Goal: Transaction & Acquisition: Purchase product/service

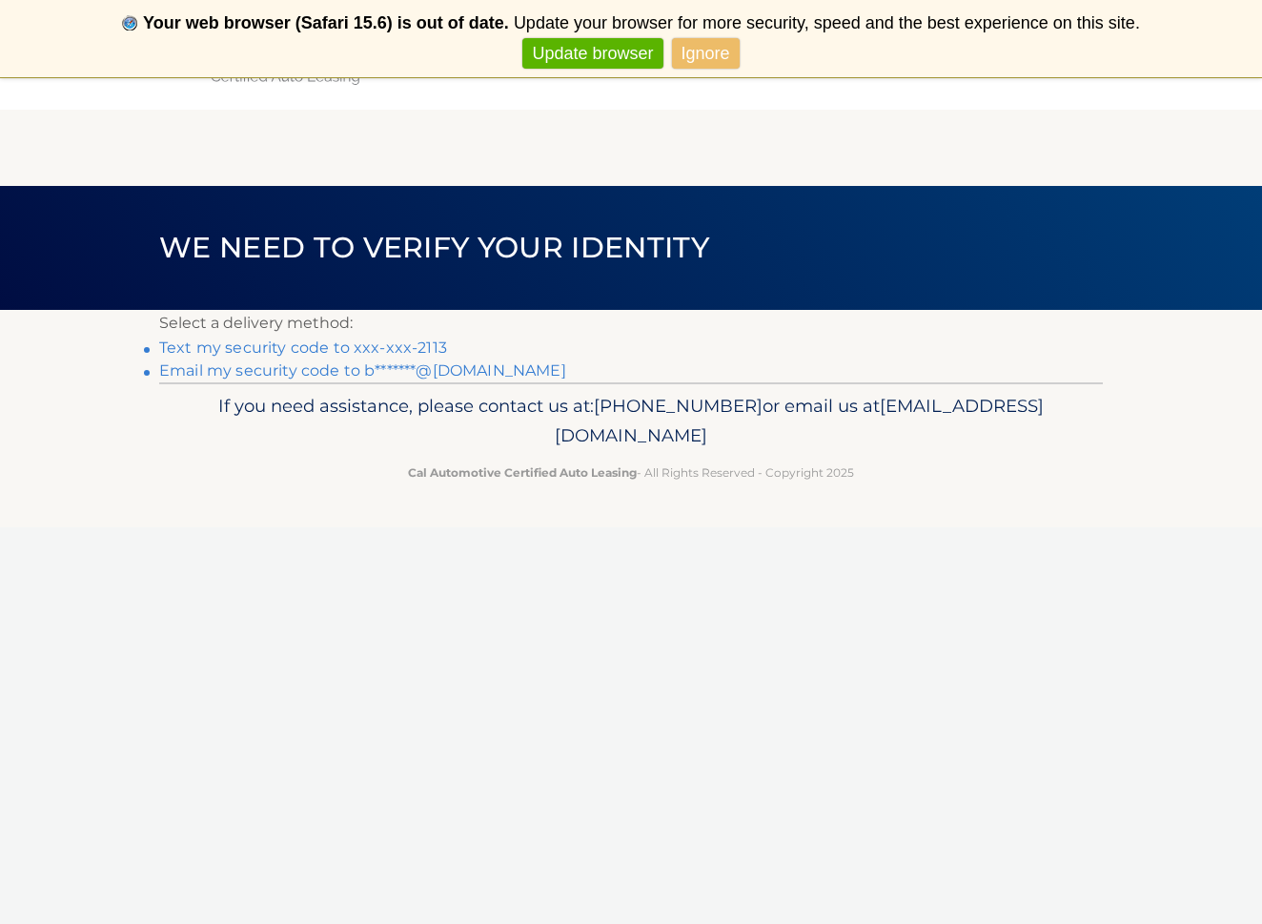
click at [371, 346] on link "Text my security code to xxx-xxx-2113" at bounding box center [303, 347] width 288 height 18
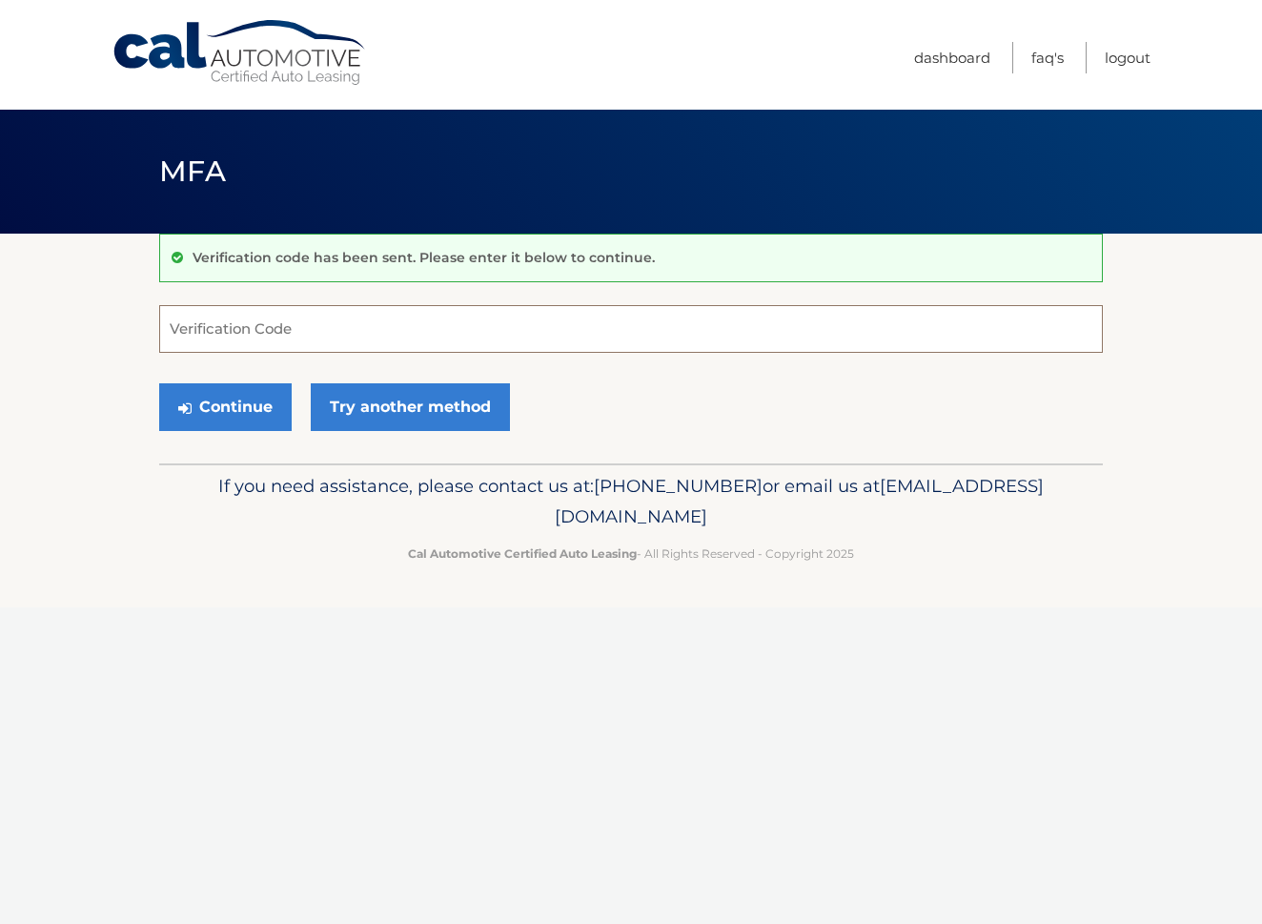
click at [255, 316] on input "Verification Code" at bounding box center [631, 329] width 944 height 48
type input "925967"
drag, startPoint x: 222, startPoint y: 406, endPoint x: 236, endPoint y: 405, distance: 14.3
click at [226, 406] on button "Continue" at bounding box center [225, 407] width 133 height 48
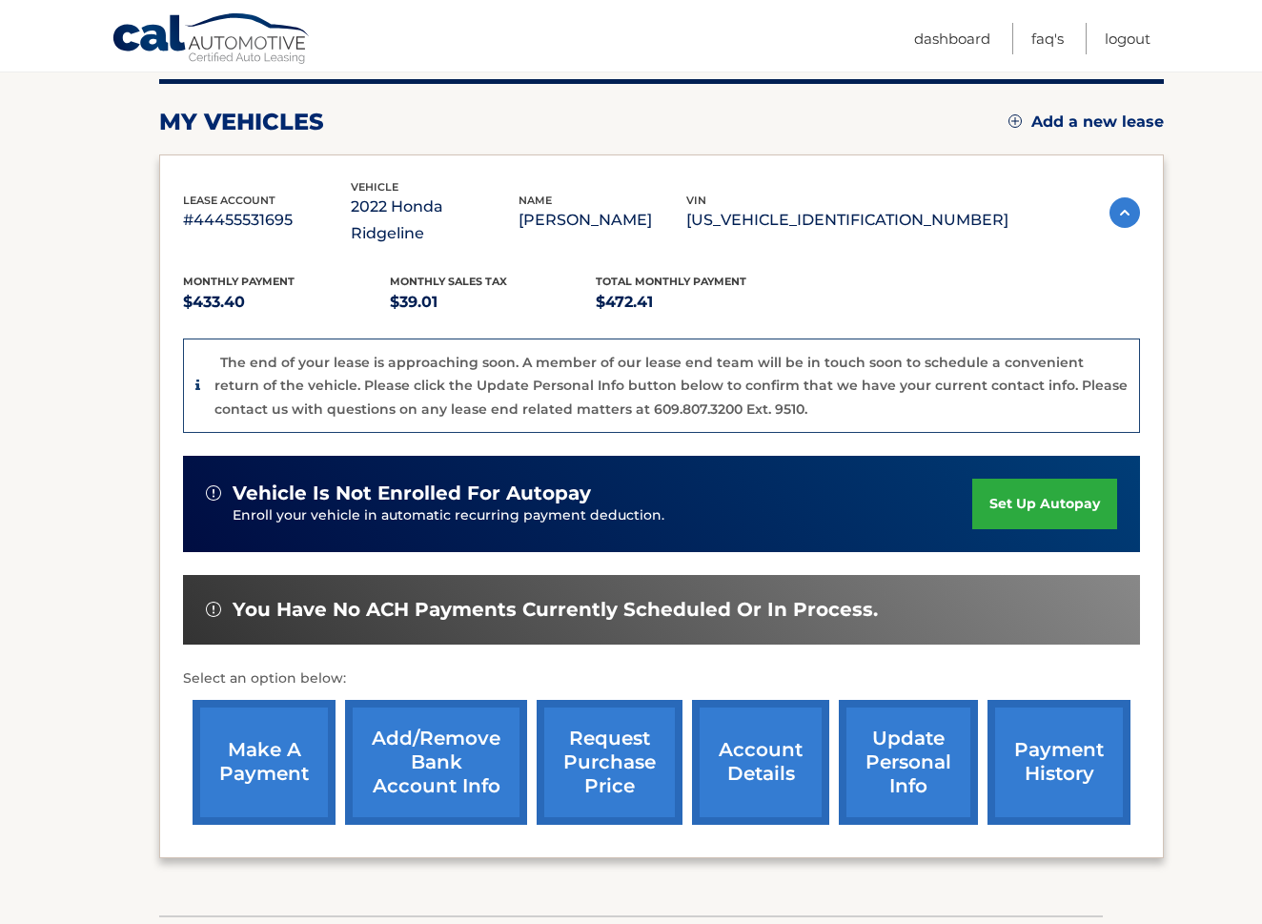
scroll to position [241, 0]
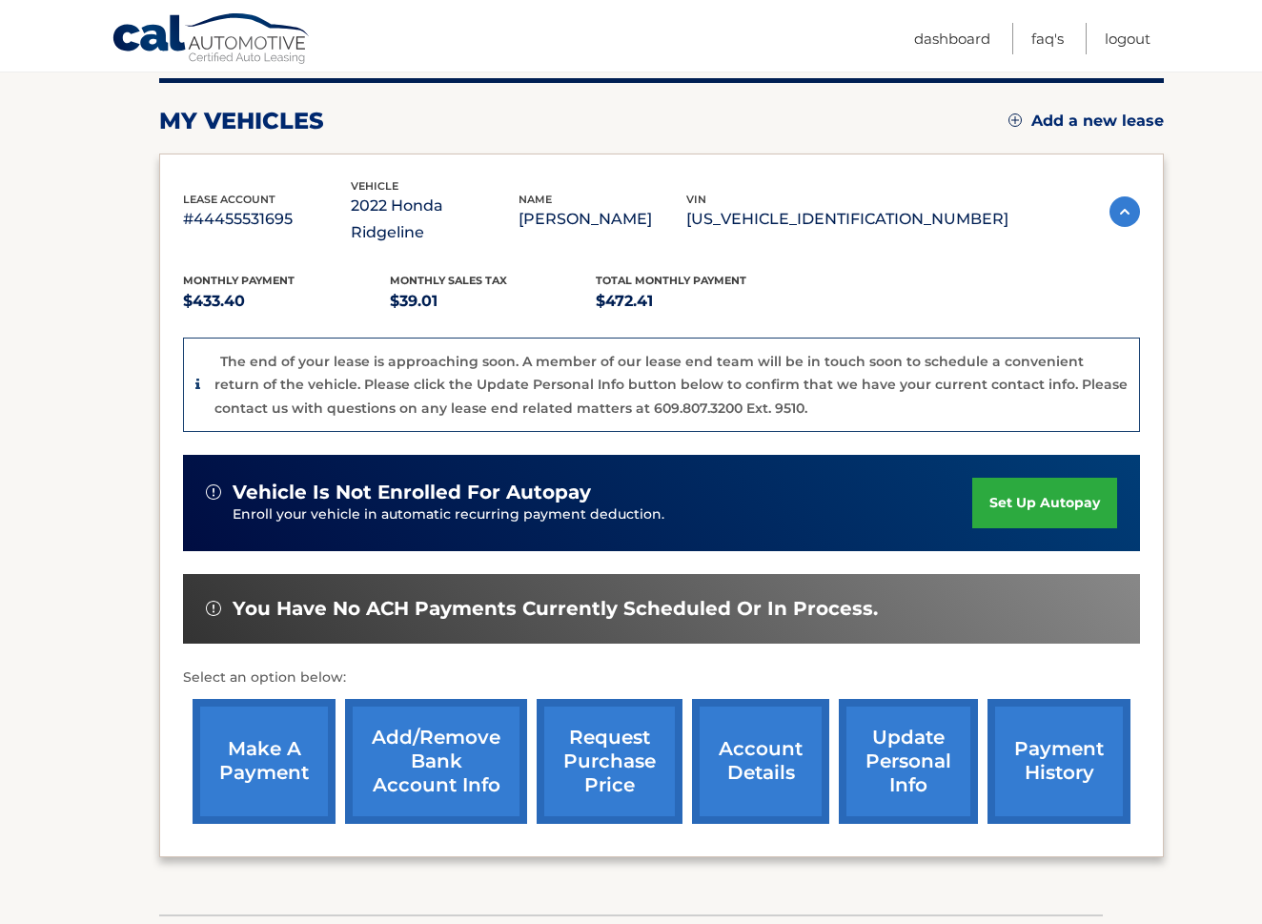
click at [274, 705] on link "make a payment" at bounding box center [264, 761] width 143 height 125
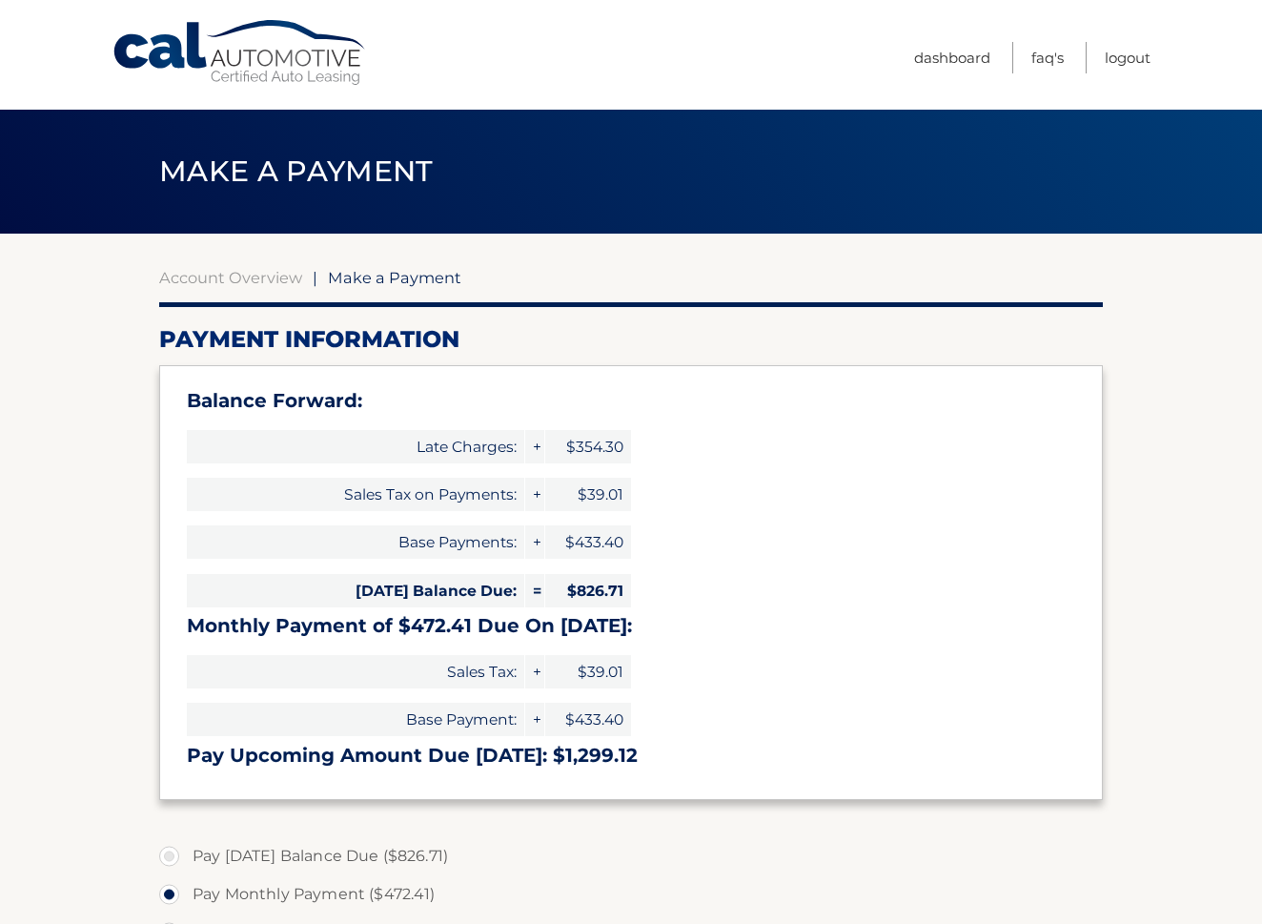
select select "YzM2MTUzOTUtNzQ3OC00NTRiLThmZDUtNmE2OTAyNTJiZjhm"
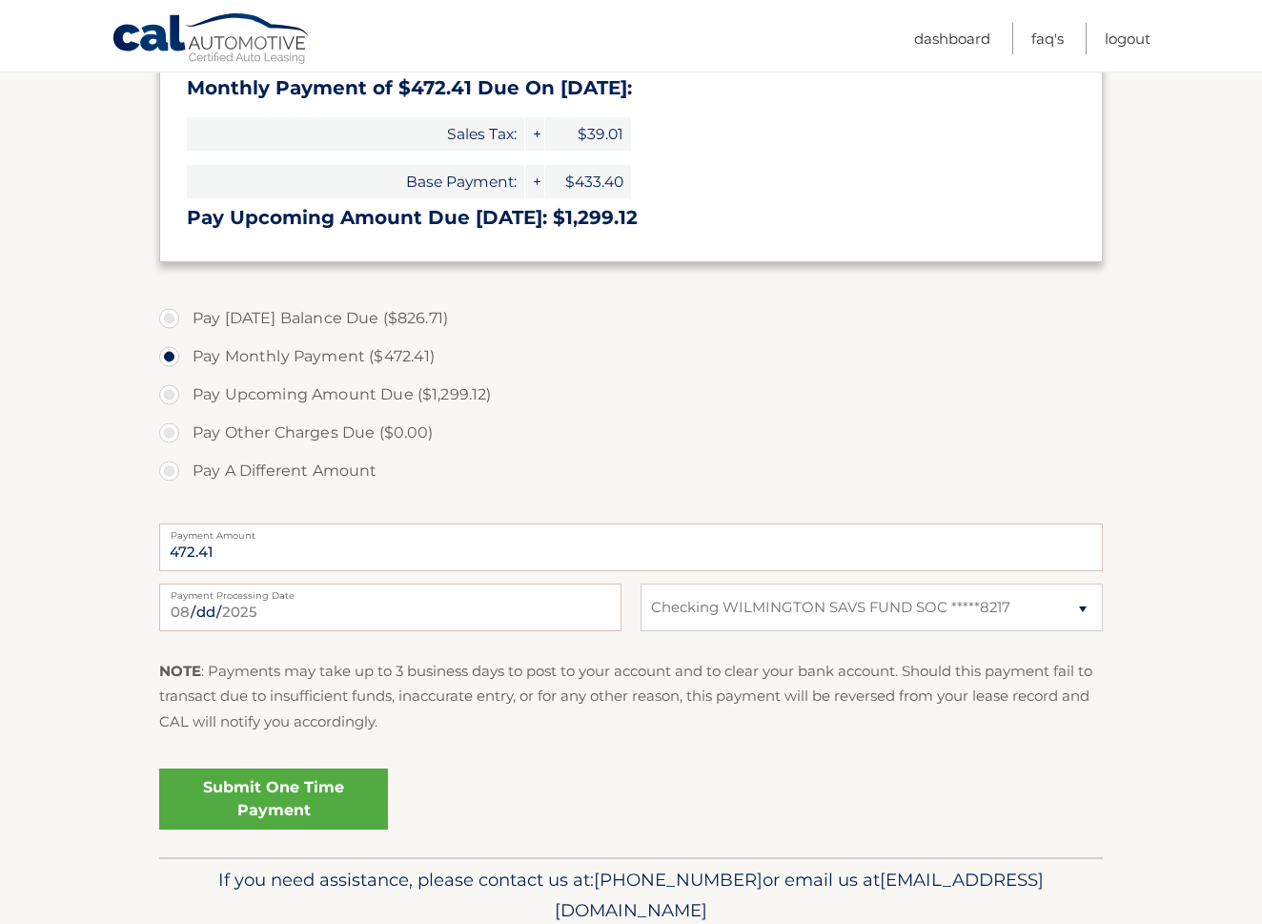
scroll to position [540, 0]
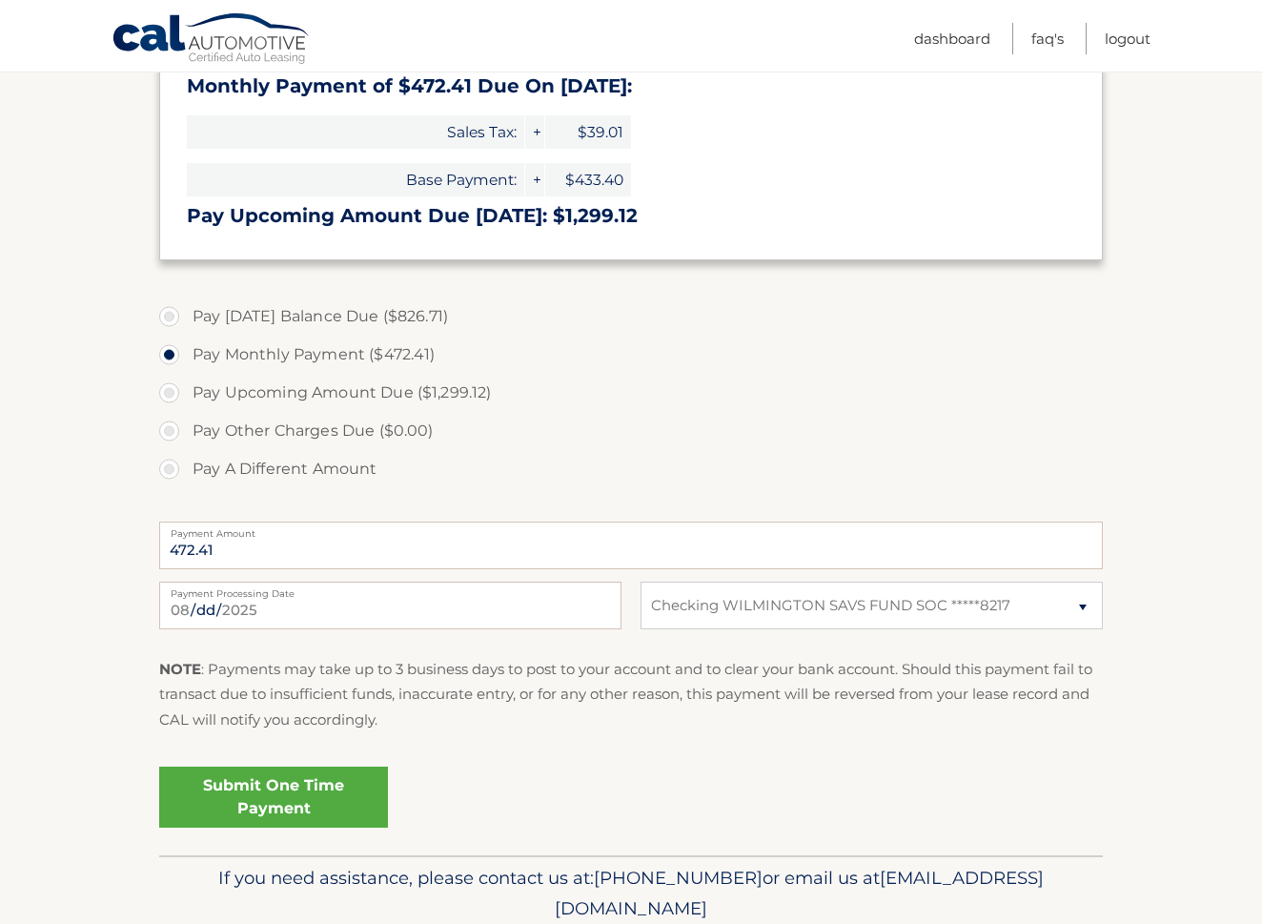
click at [282, 794] on link "Submit One Time Payment" at bounding box center [273, 796] width 229 height 61
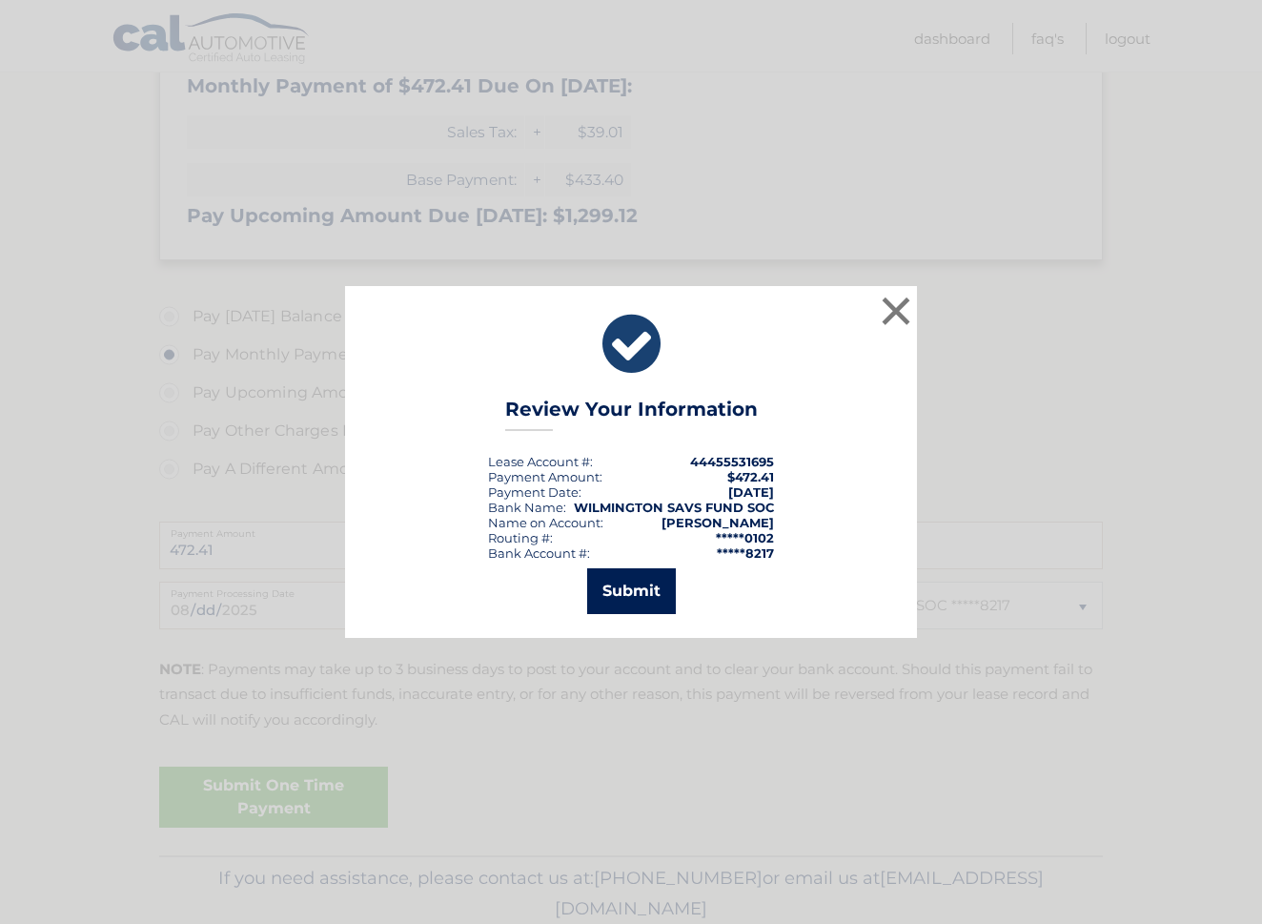
click at [626, 585] on button "Submit" at bounding box center [631, 591] width 89 height 46
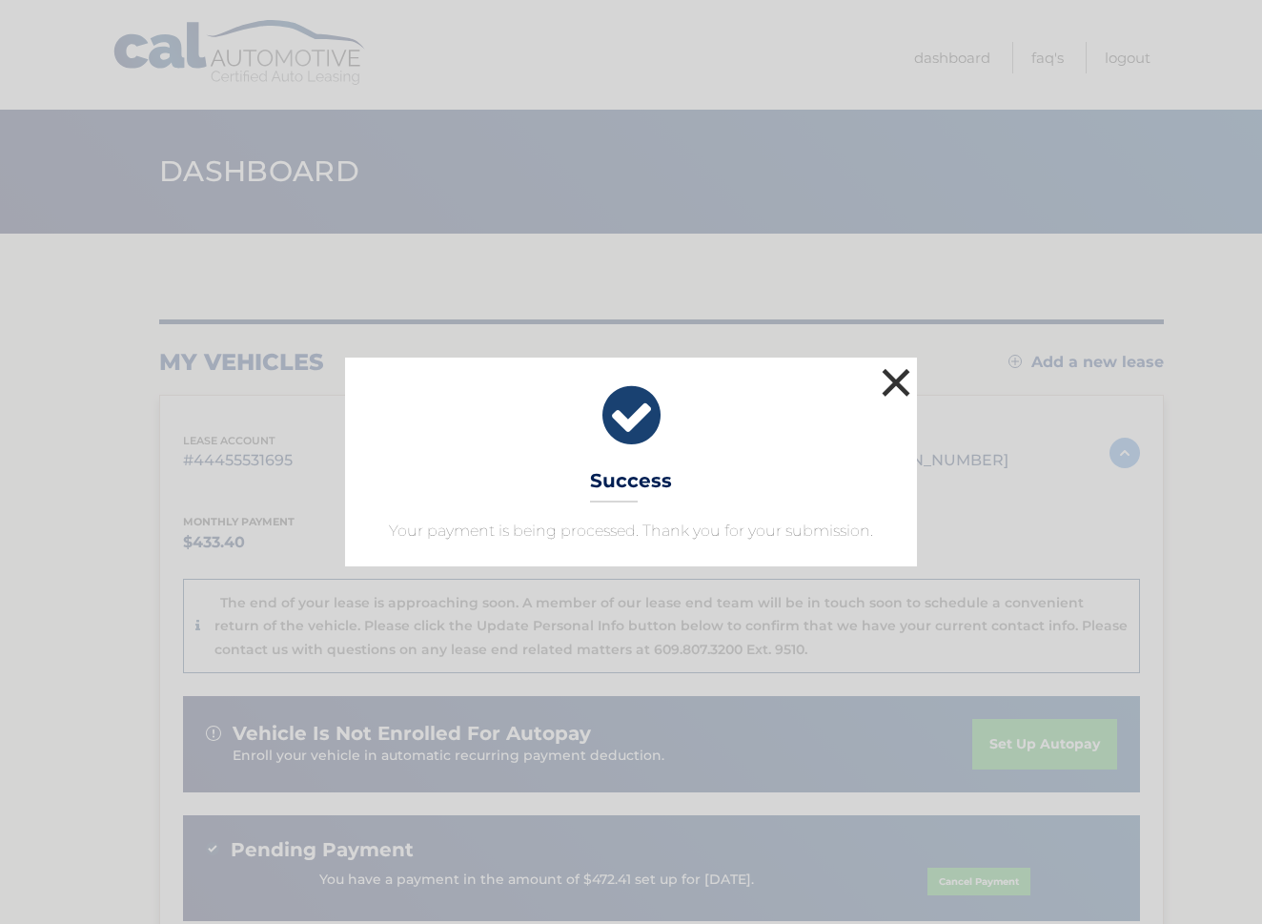
click at [896, 379] on button "×" at bounding box center [896, 382] width 38 height 38
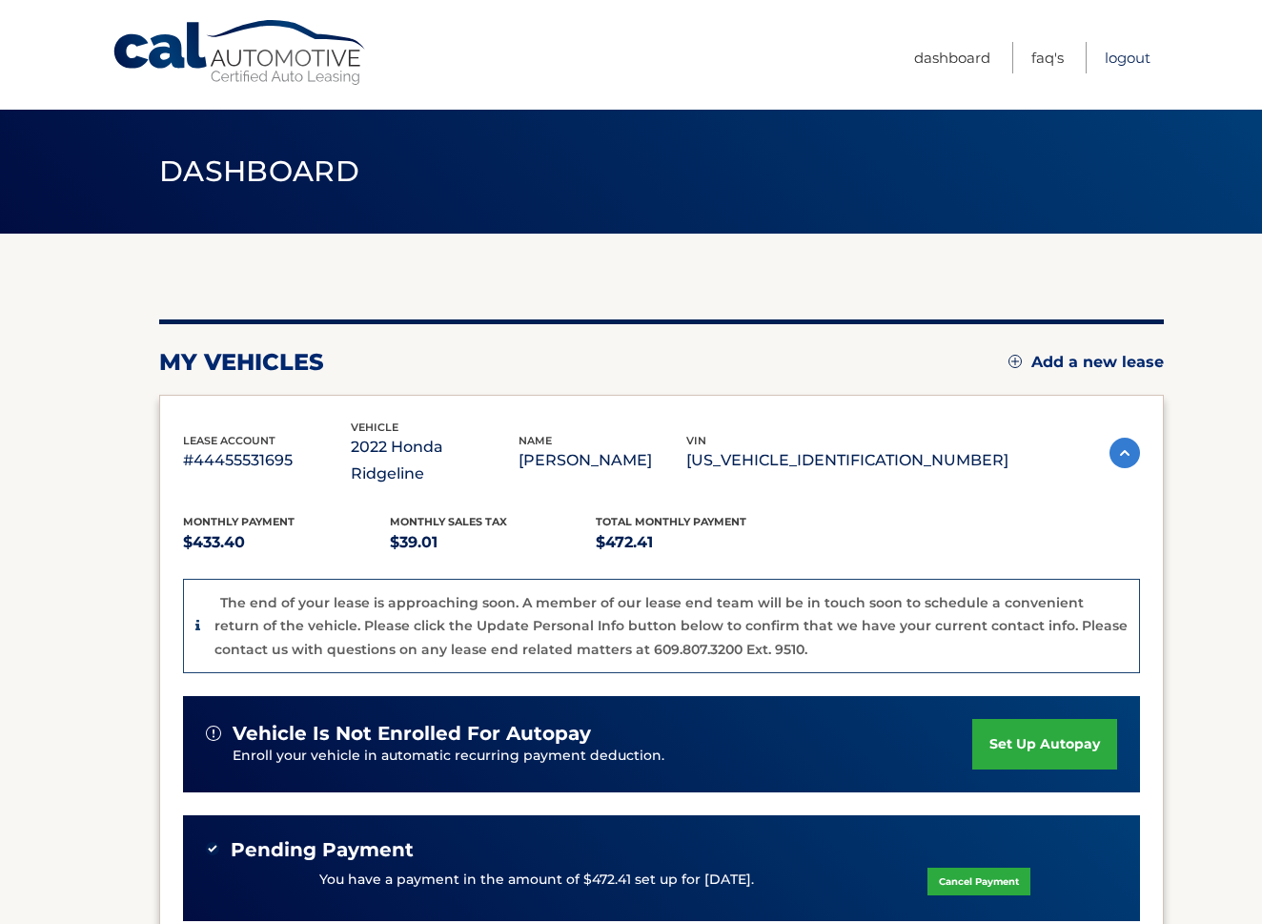
click at [1120, 55] on link "Logout" at bounding box center [1128, 57] width 46 height 31
